Goal: Task Accomplishment & Management: Manage account settings

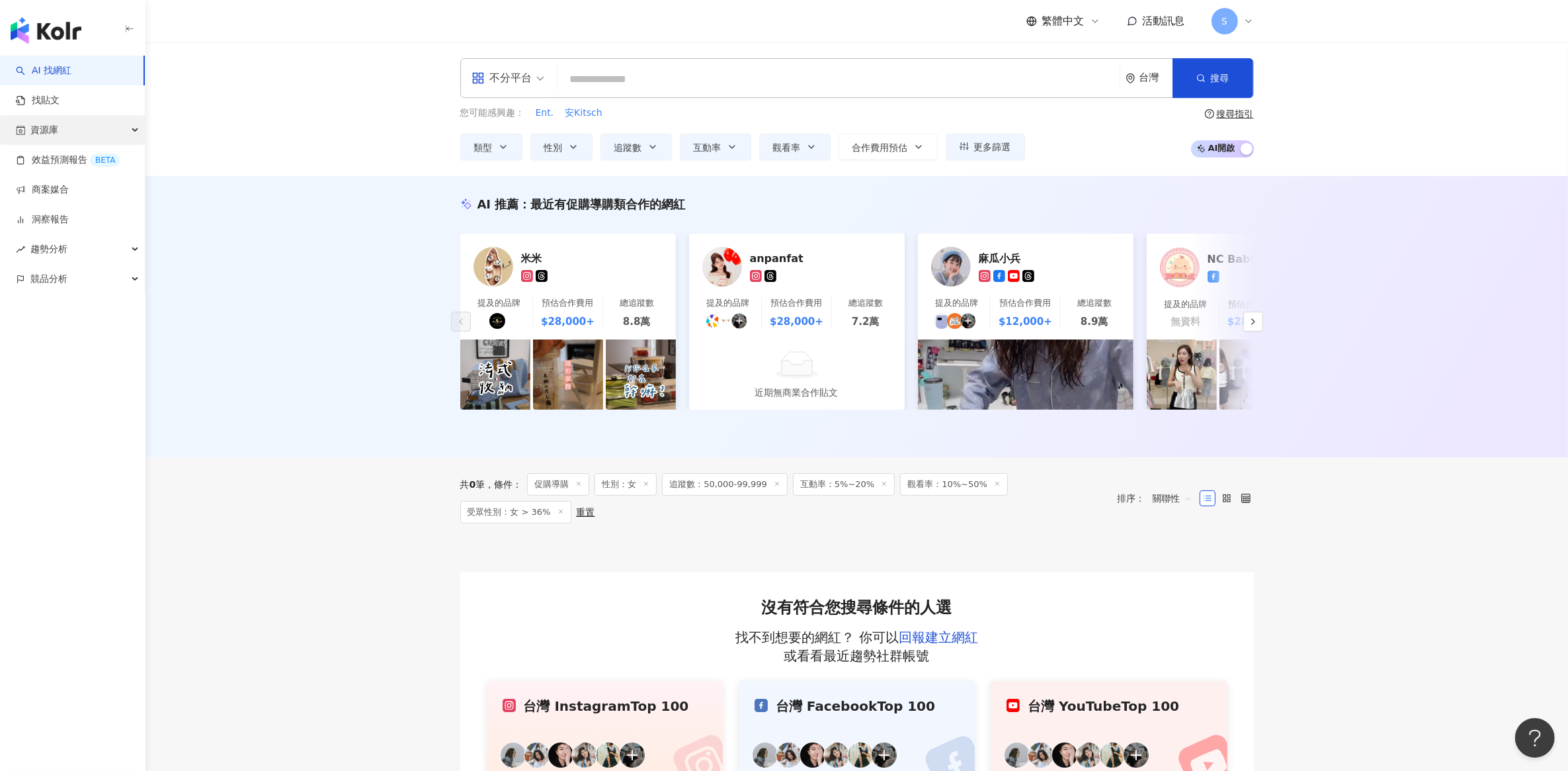
click at [58, 126] on div "資源庫" at bounding box center [72, 130] width 144 height 30
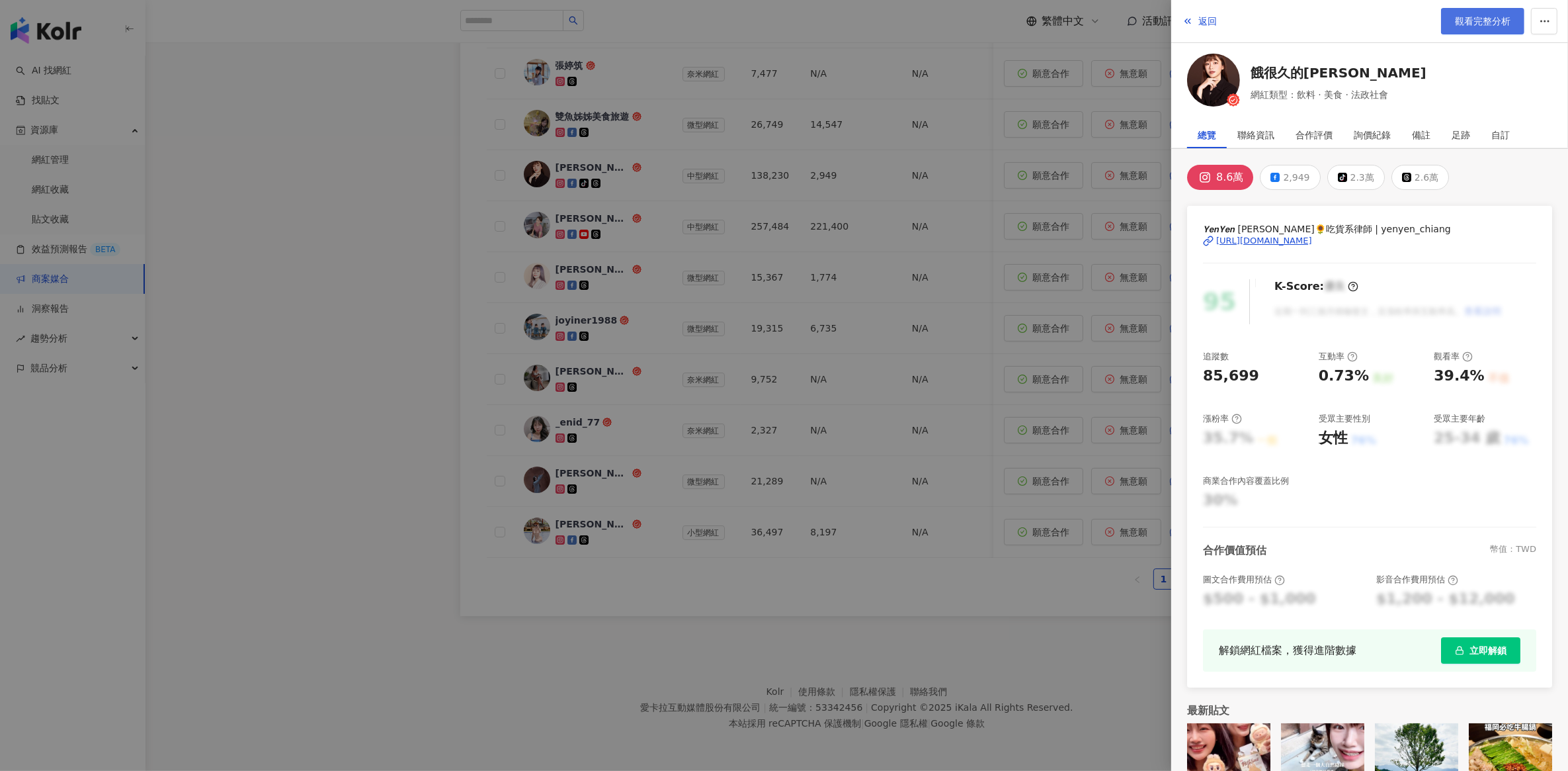
click at [1482, 21] on span "觀看完整分析" at bounding box center [1483, 21] width 55 height 11
click at [267, 258] on div at bounding box center [784, 385] width 1568 height 771
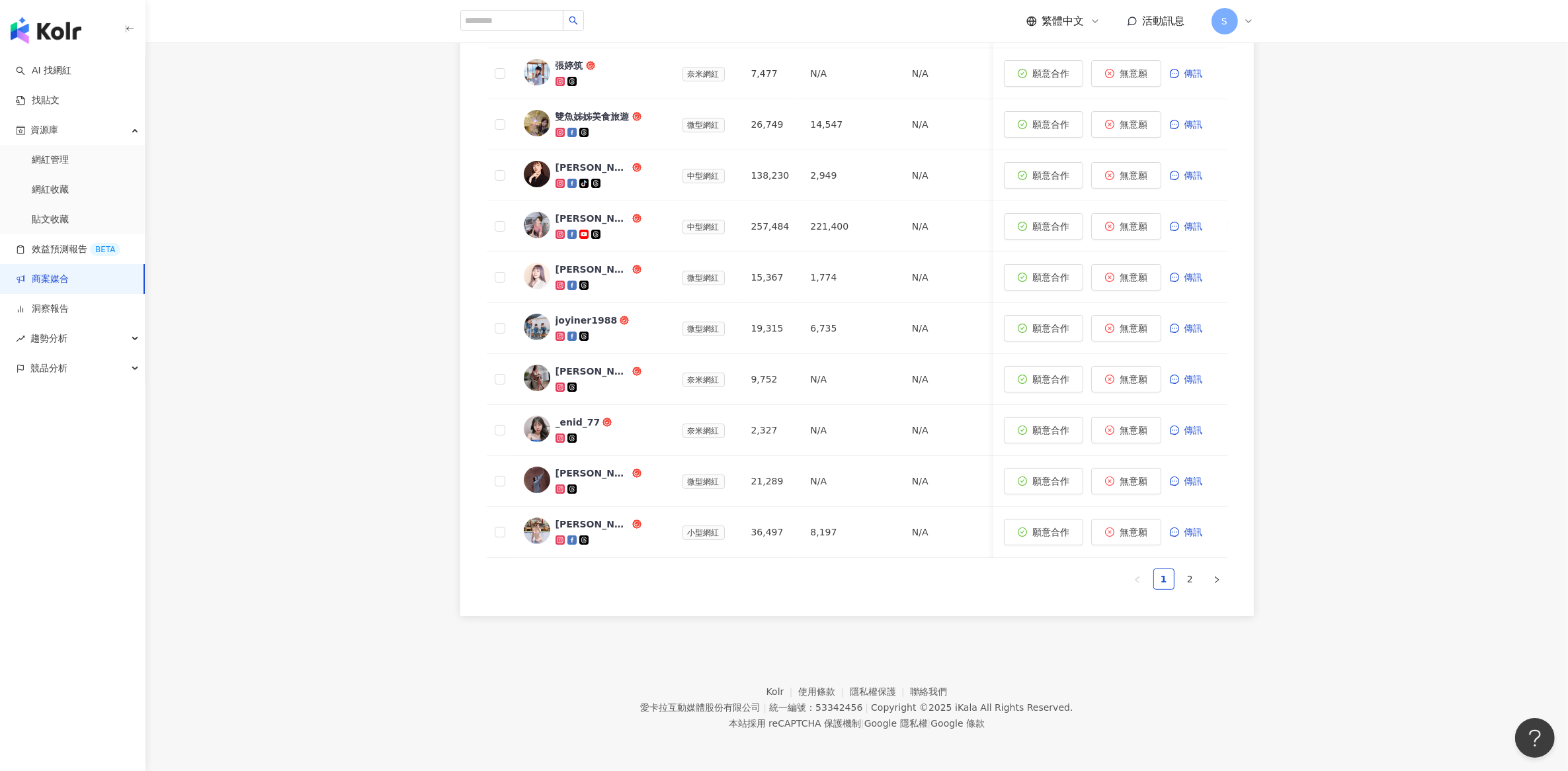
click at [63, 278] on link "商案媒合" at bounding box center [42, 278] width 53 height 13
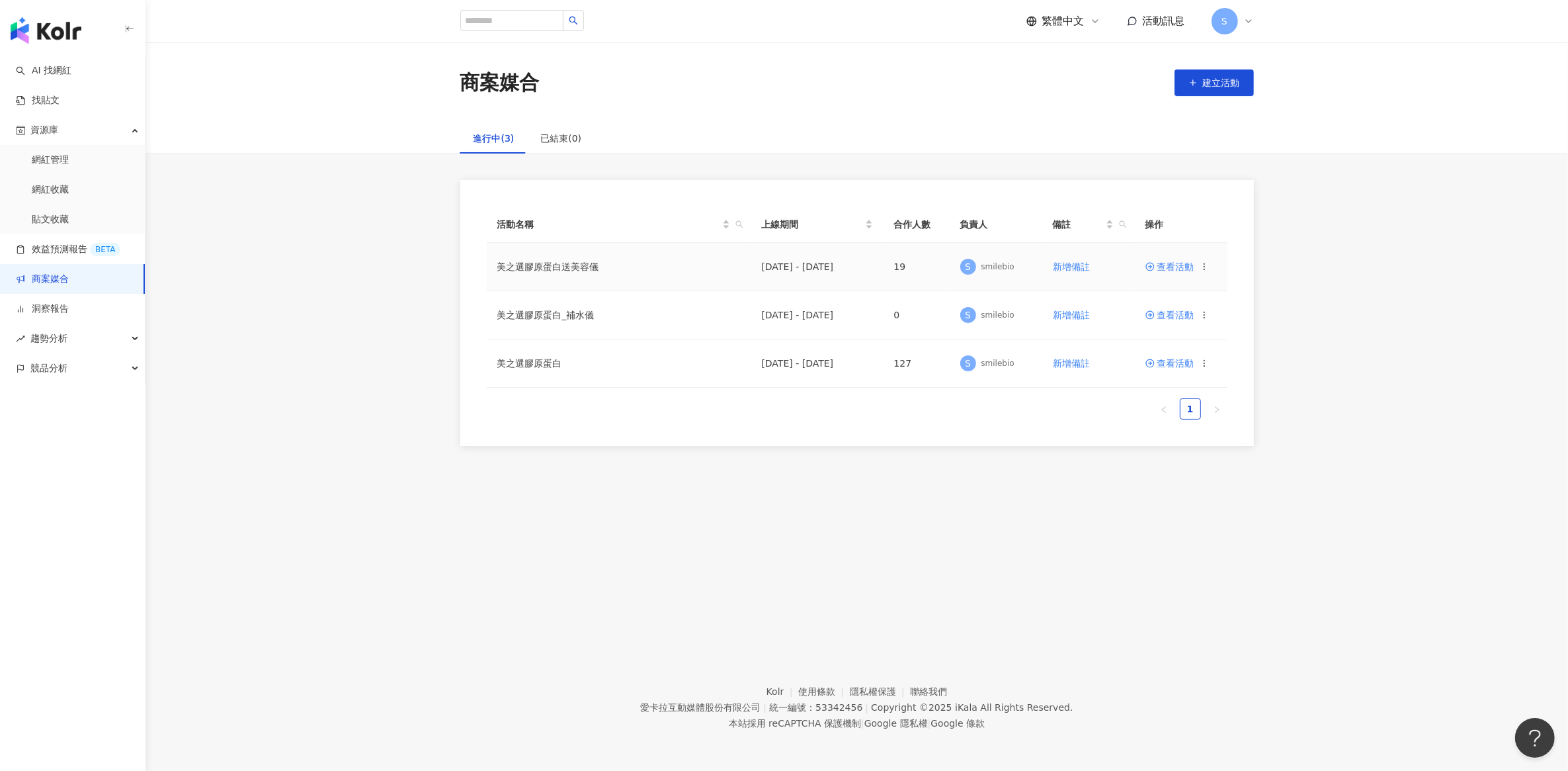
click at [1156, 266] on span at bounding box center [1151, 267] width 12 height 11
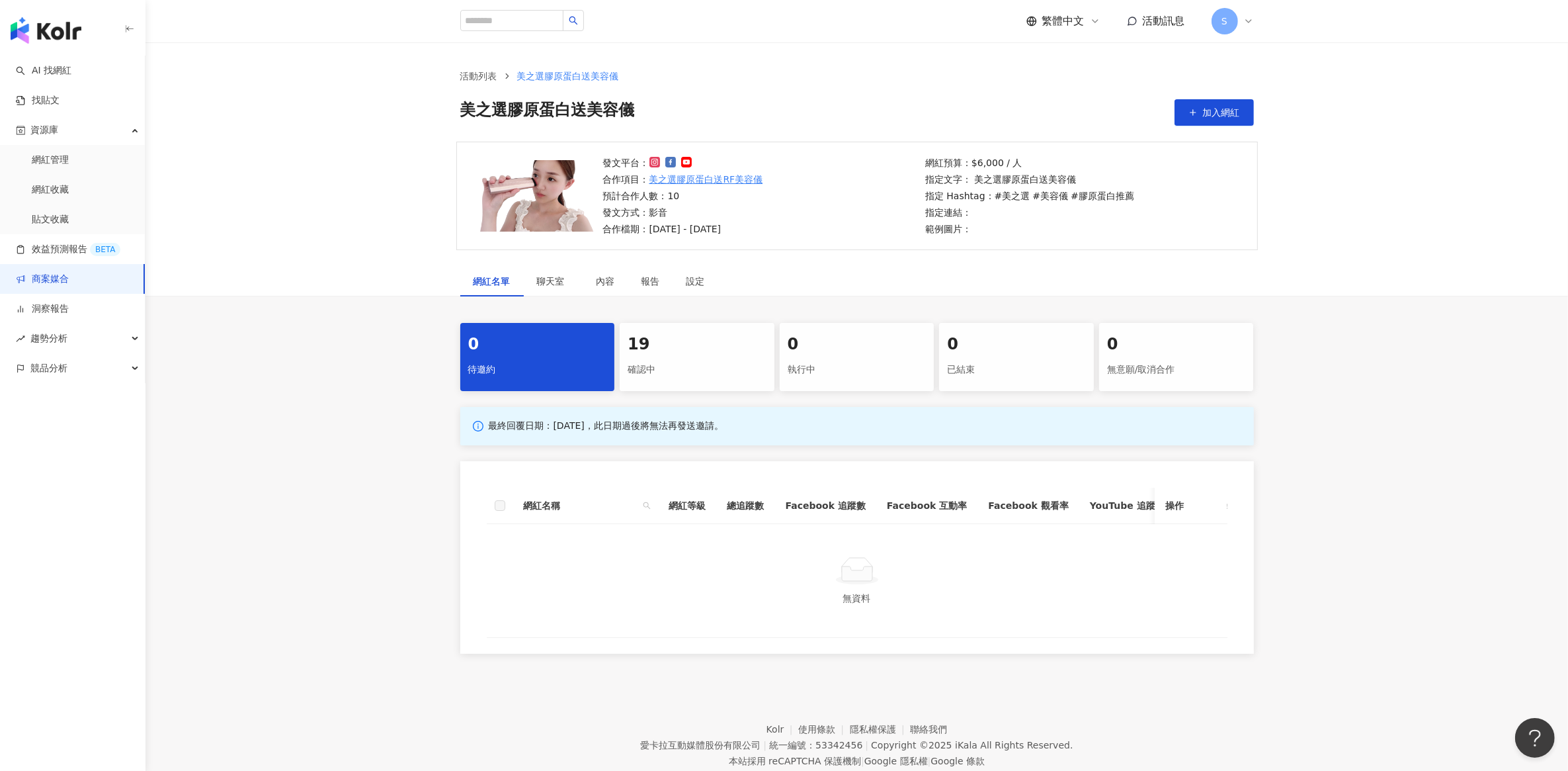
click at [341, 441] on div "0 待邀約 19 確認中 0 執行中 0 已結束 0 無意願/取消合作 最終回覆日期：2025/10/16，此日期過後將無法再發送邀請。 網紅名稱 網紅等級 …" at bounding box center [856, 487] width 1423 height 330
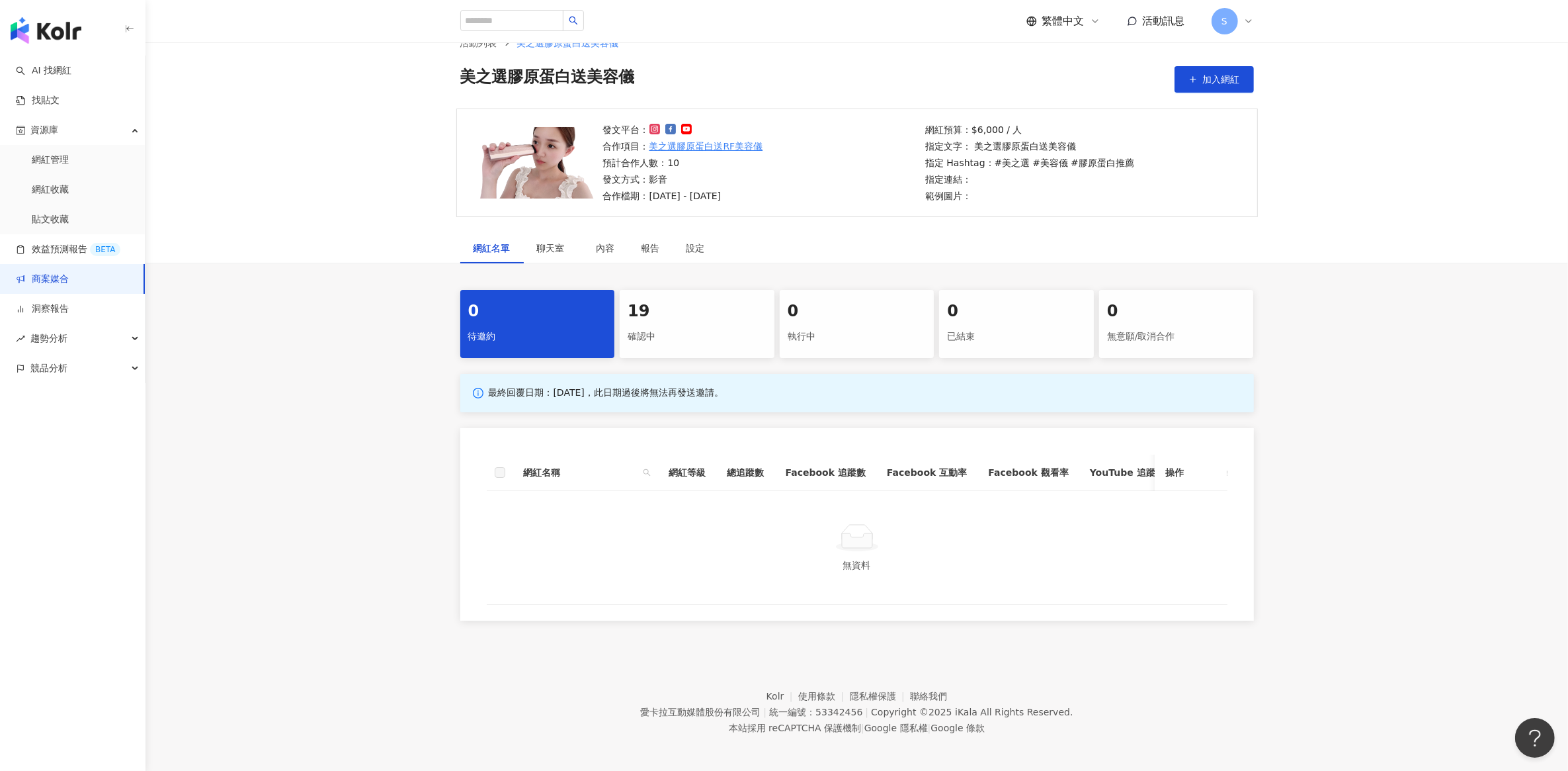
scroll to position [61, 0]
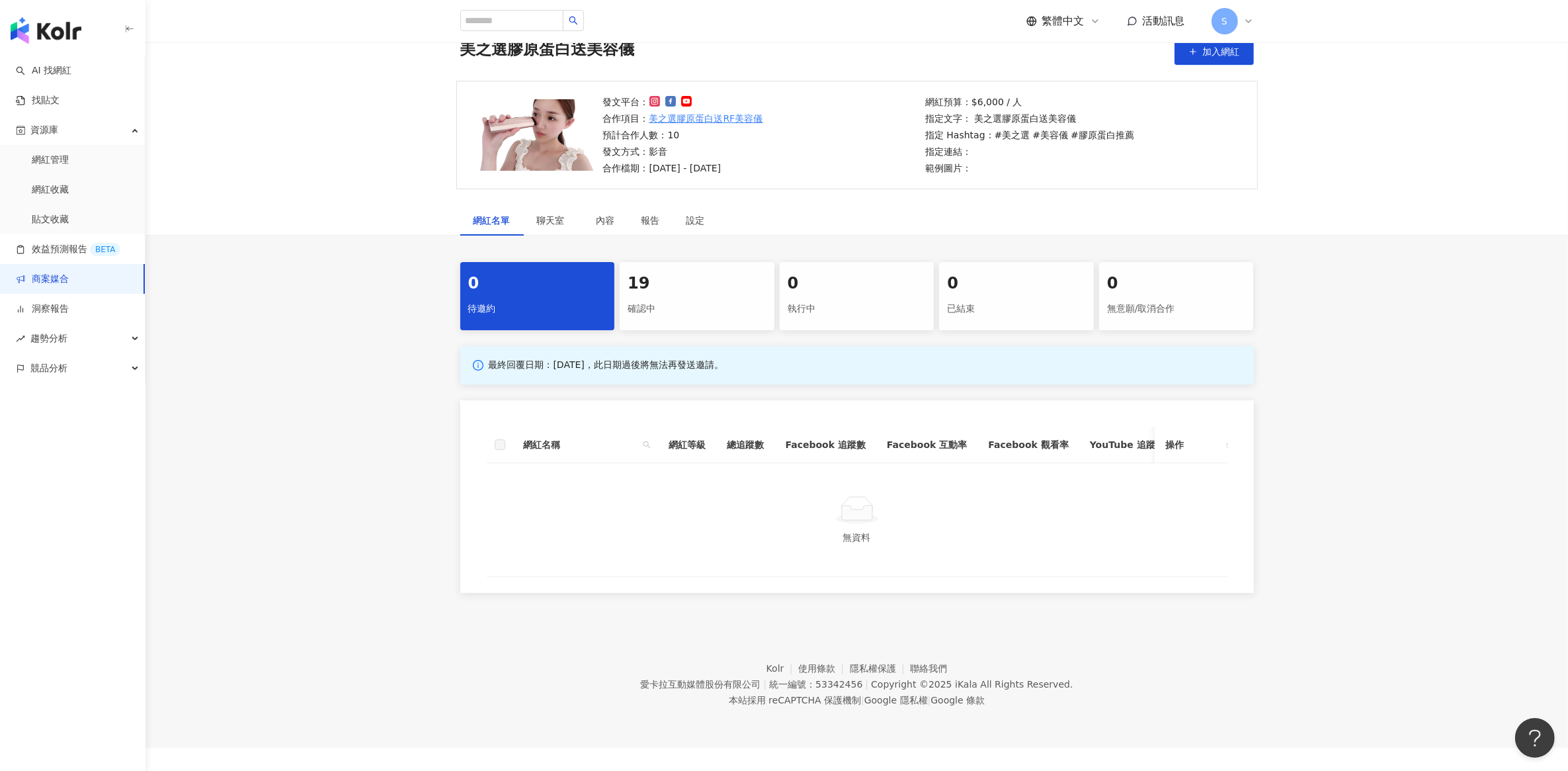
click at [676, 295] on div "19 確認中" at bounding box center [697, 295] width 155 height 68
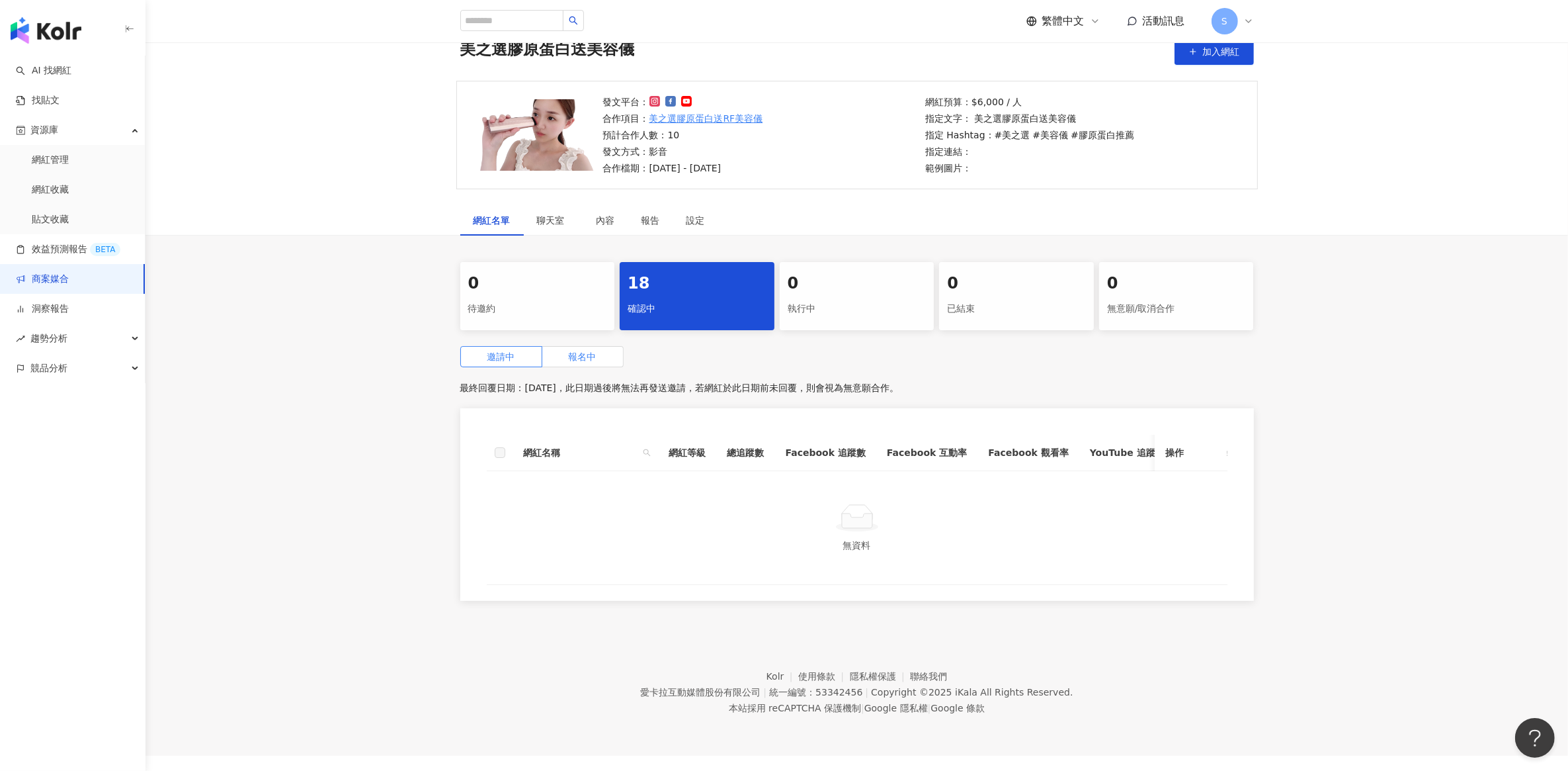
click at [570, 352] on span "報名中" at bounding box center [583, 357] width 28 height 11
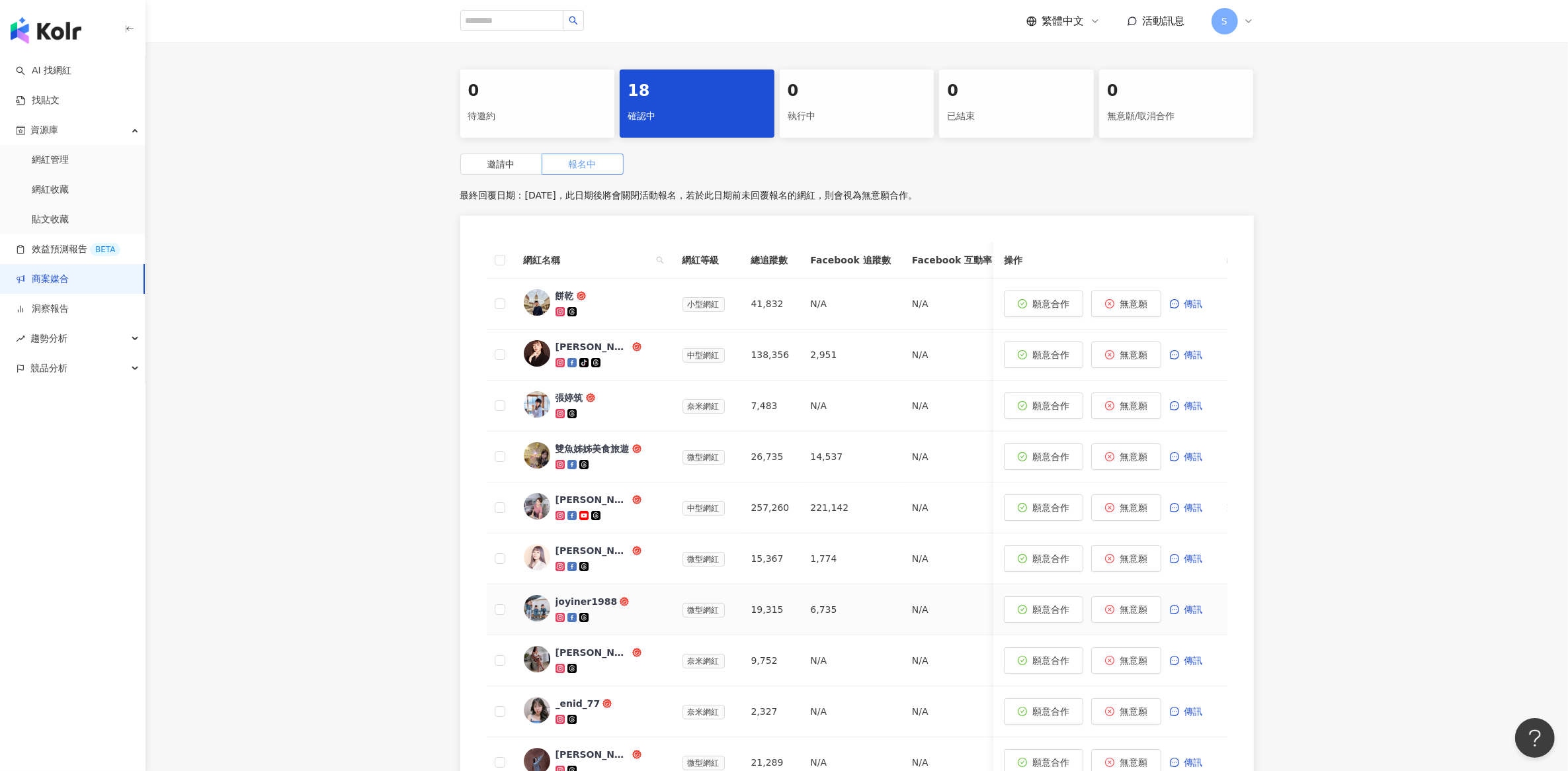
scroll to position [249, 0]
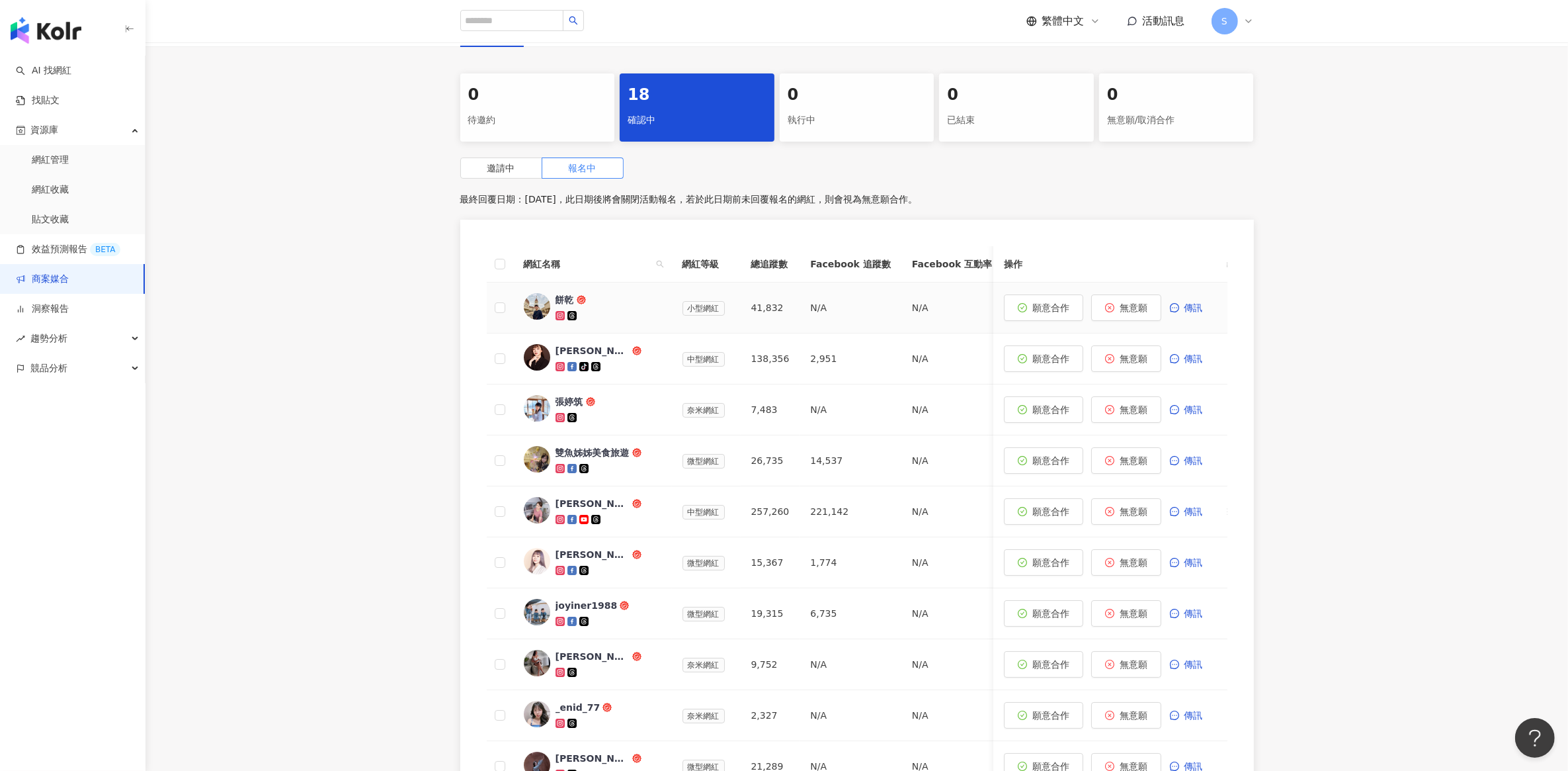
click at [534, 309] on img at bounding box center [537, 307] width 26 height 26
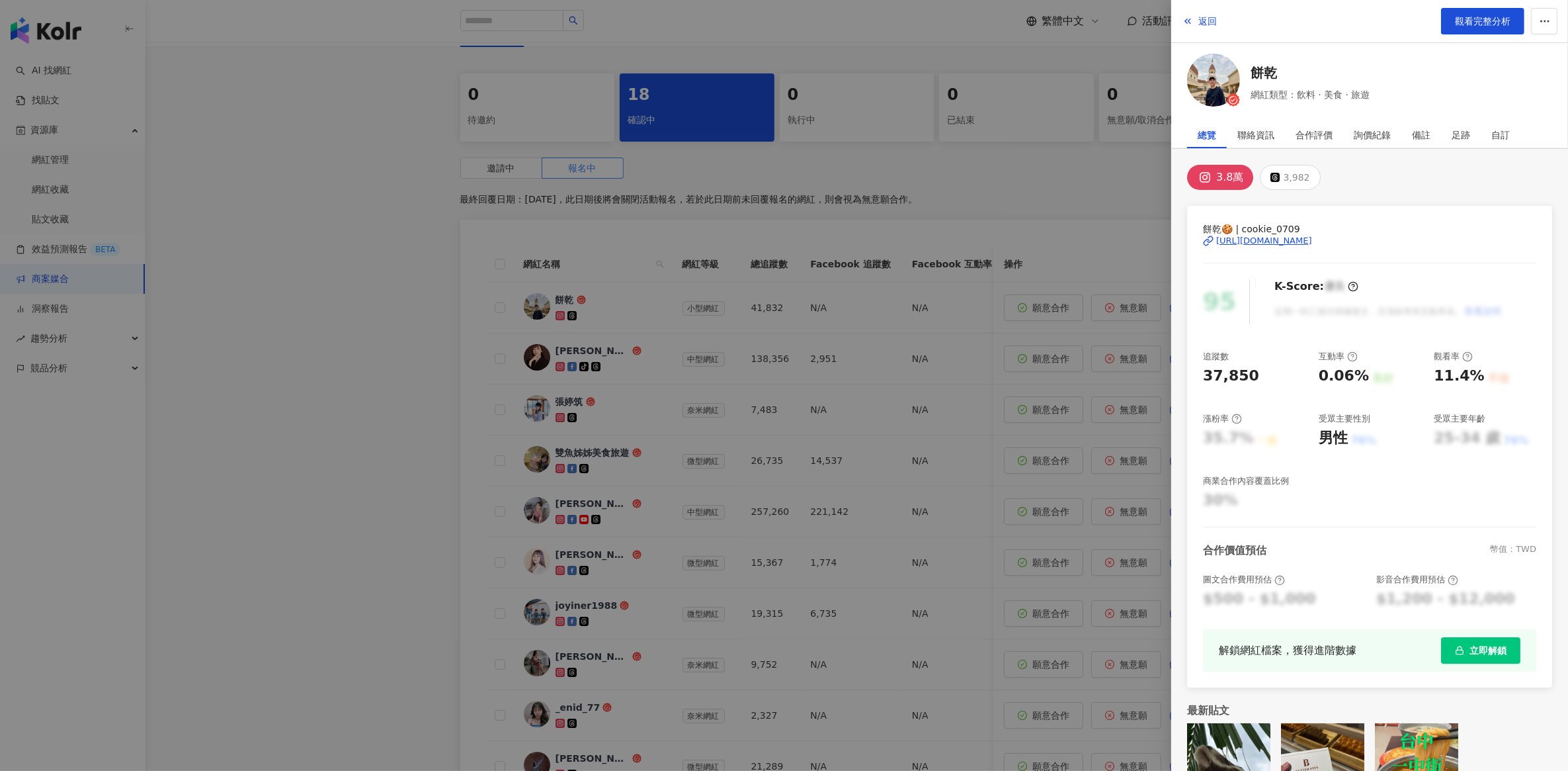
scroll to position [51, 0]
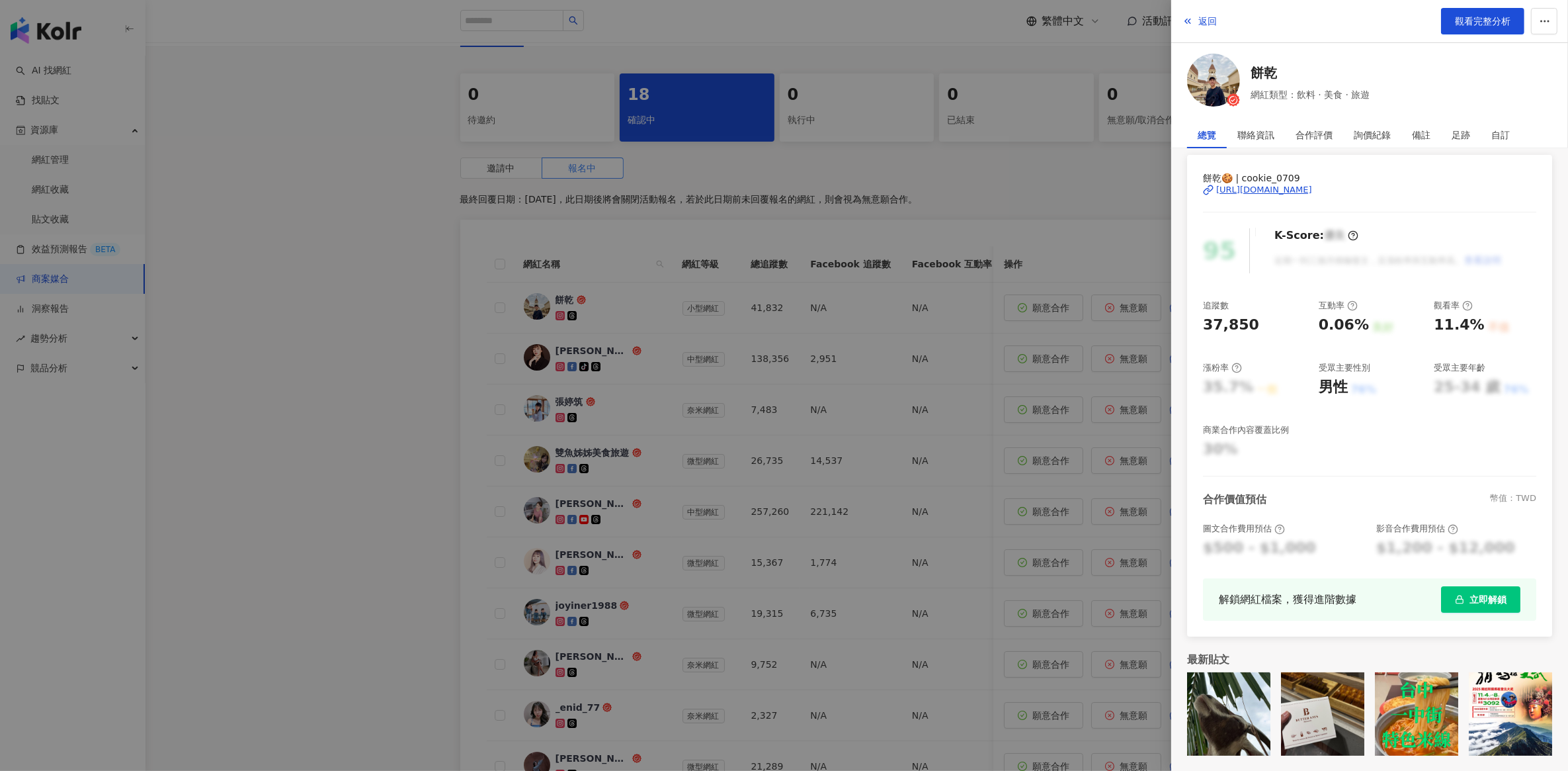
click at [361, 321] on div at bounding box center [784, 385] width 1568 height 771
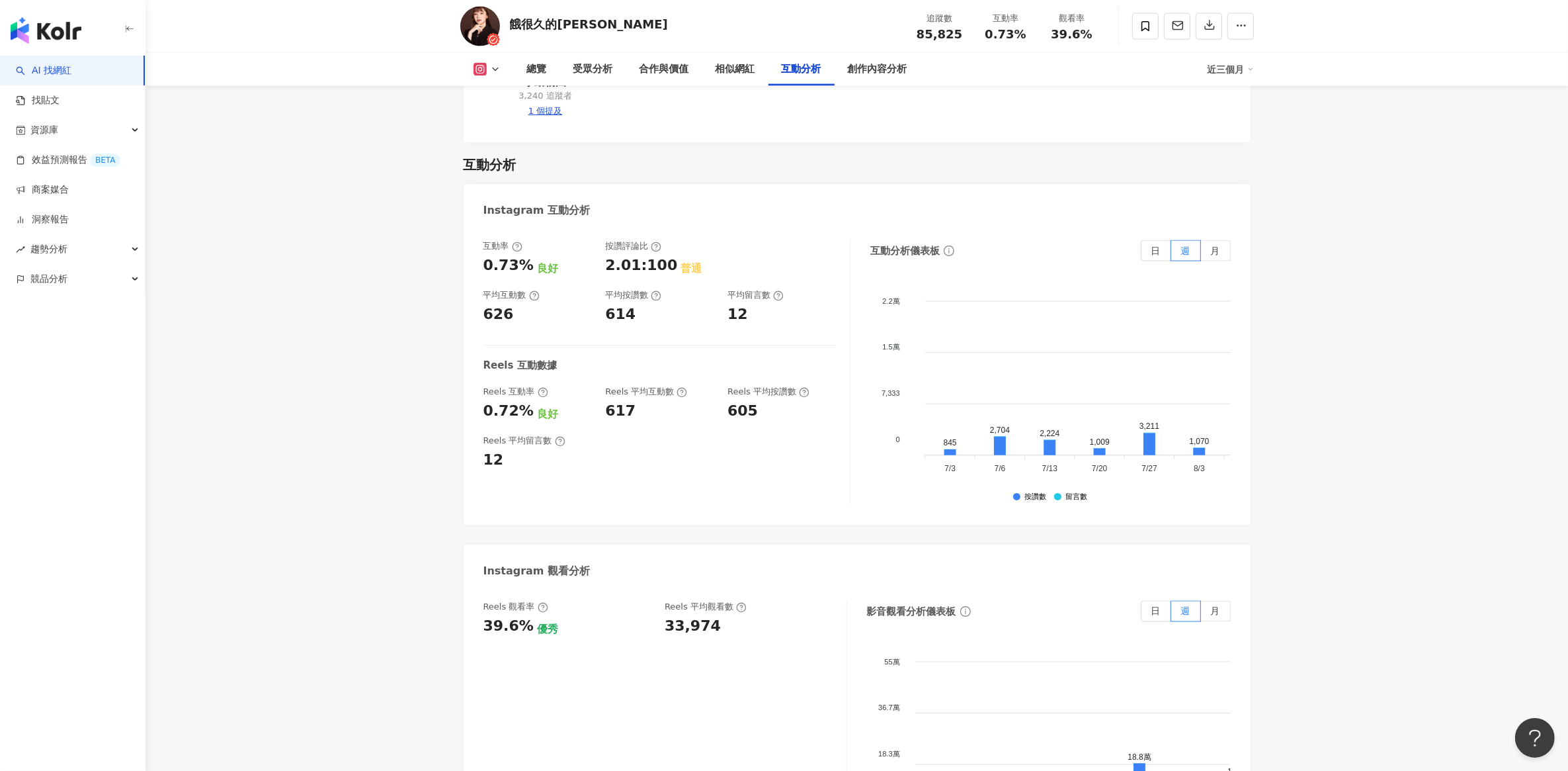
scroll to position [2729, 0]
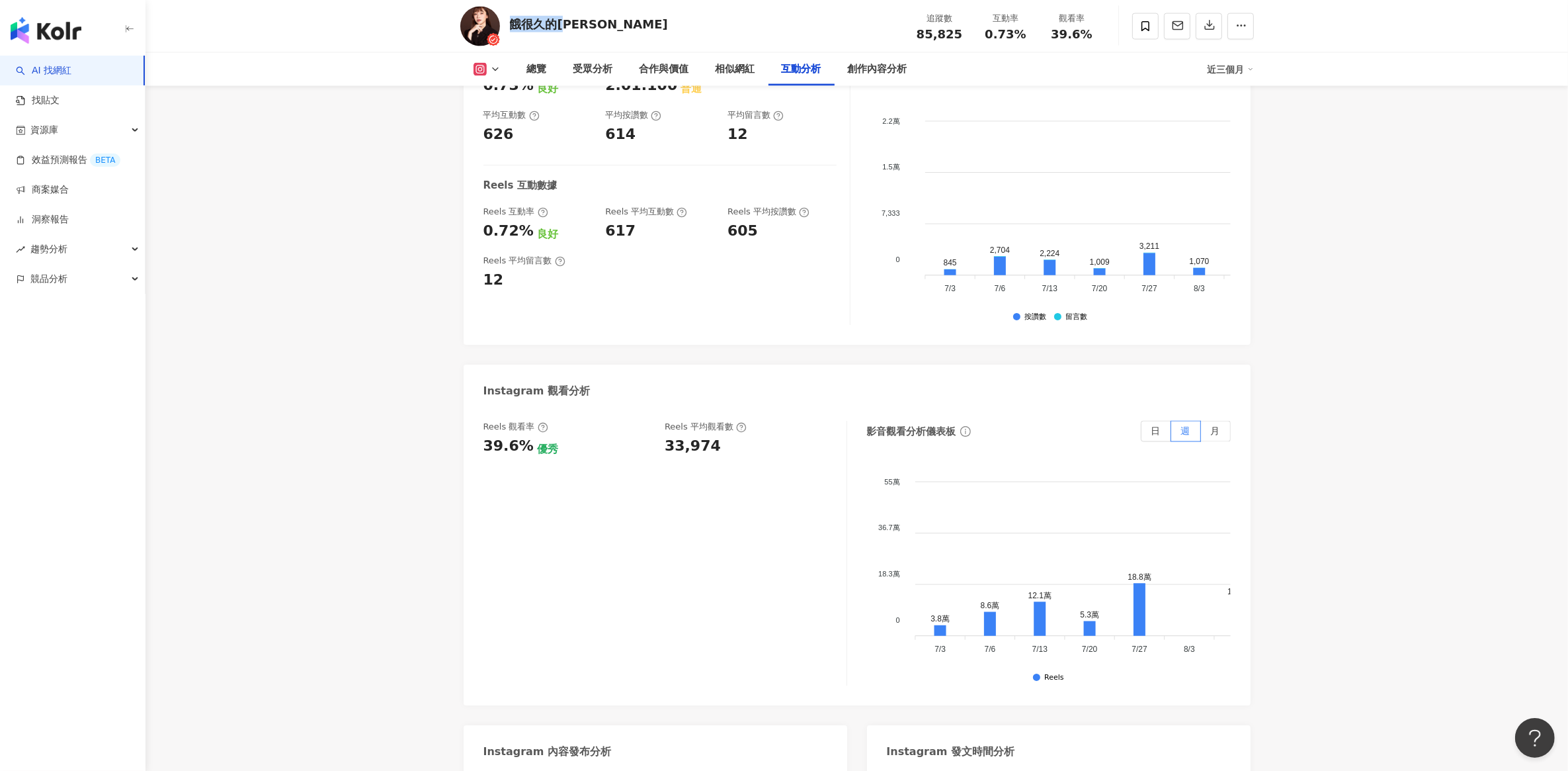
drag, startPoint x: 566, startPoint y: 25, endPoint x: 510, endPoint y: 33, distance: 56.6
click at [510, 33] on div "餓很久的嫣 追蹤數 85,825 互動率 0.73% 觀看率 39.6%" at bounding box center [856, 26] width 847 height 52
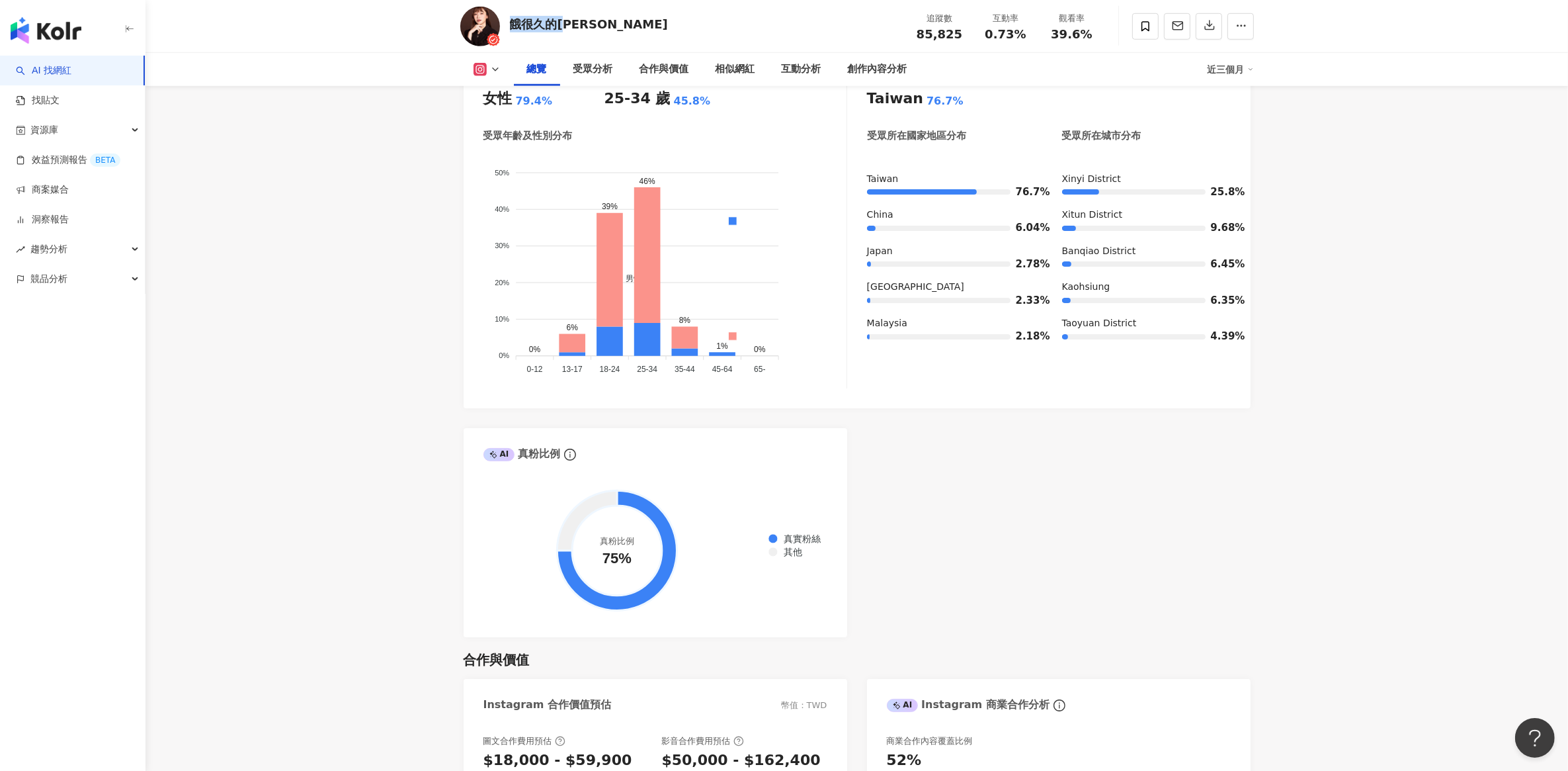
scroll to position [0, 0]
